Goal: Task Accomplishment & Management: Manage account settings

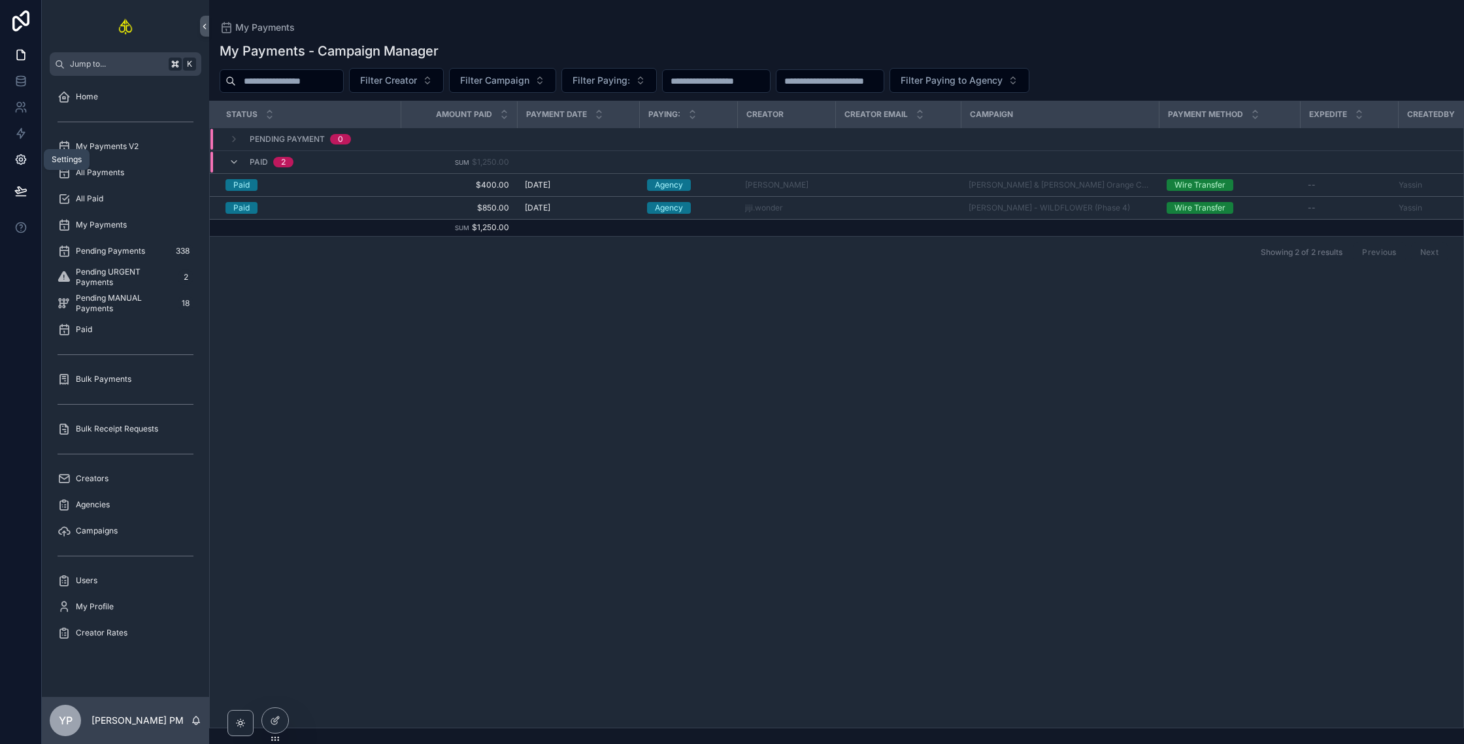
click at [30, 152] on link at bounding box center [20, 159] width 41 height 26
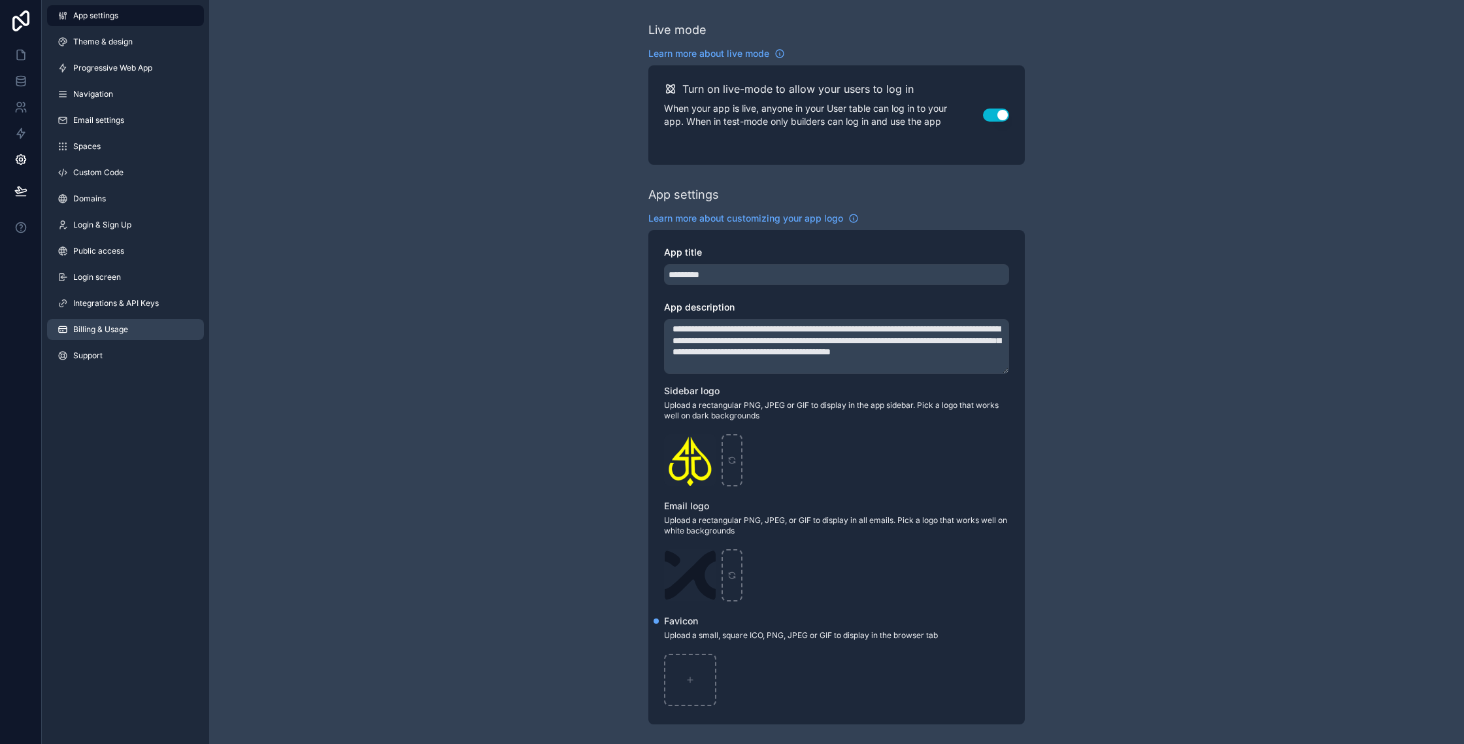
click at [97, 331] on span "Billing & Usage" at bounding box center [100, 329] width 55 height 10
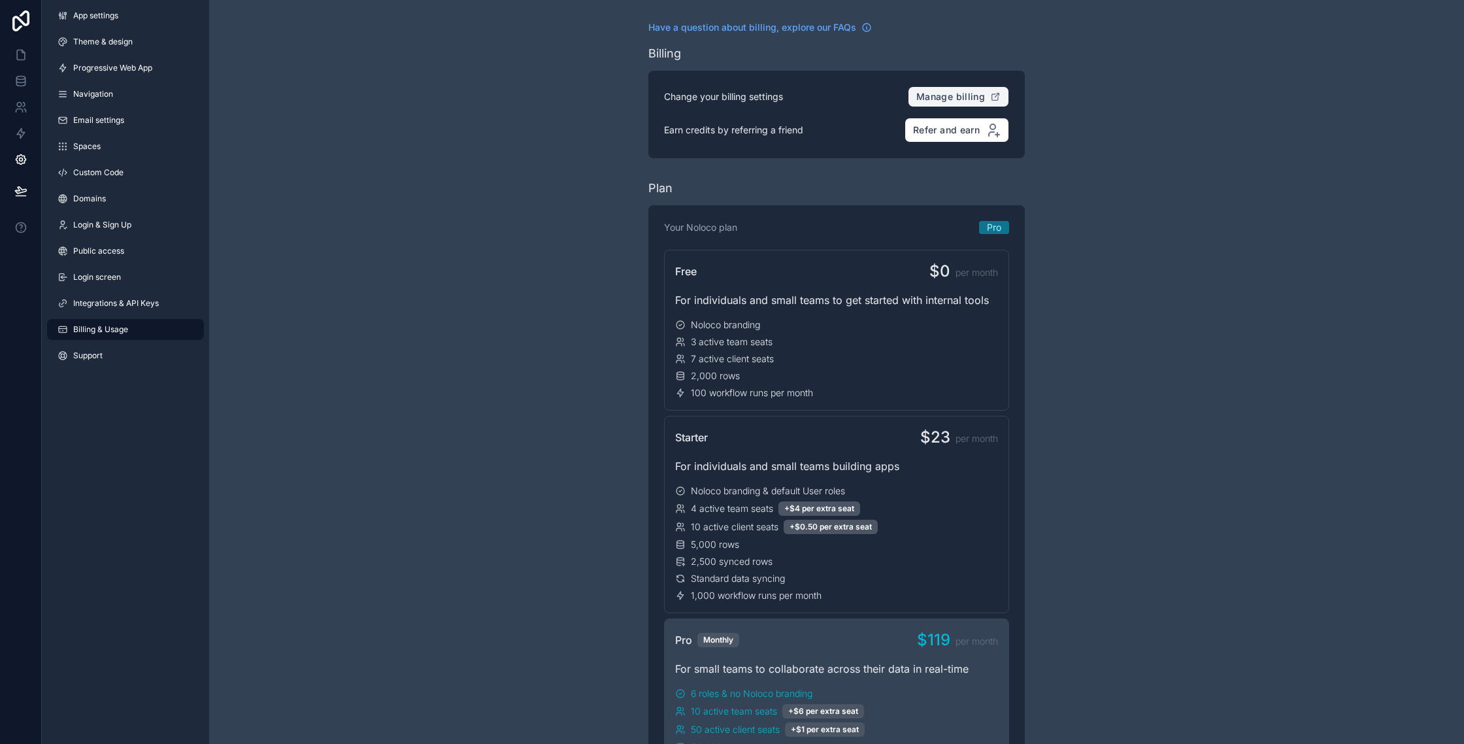
click at [949, 97] on span "Manage billing" at bounding box center [950, 97] width 69 height 12
